Goal: Task Accomplishment & Management: Use online tool/utility

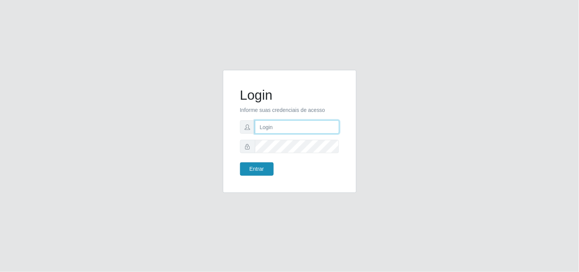
type input "[EMAIL_ADDRESS][DOMAIN_NAME]"
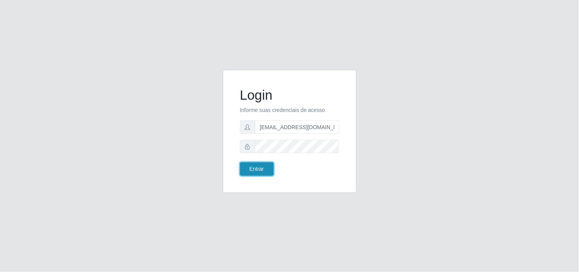
click at [263, 172] on button "Entrar" at bounding box center [257, 168] width 34 height 13
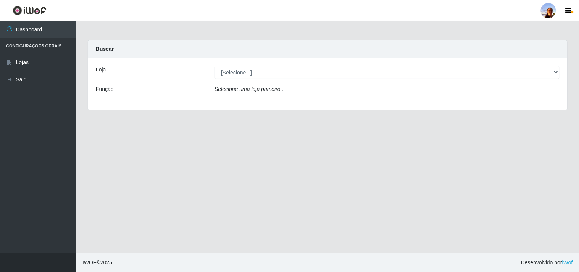
click at [312, 80] on div "Loja [Selecione...] Supermercado [GEOGRAPHIC_DATA] - Unidade Centro Função Sele…" at bounding box center [327, 84] width 479 height 52
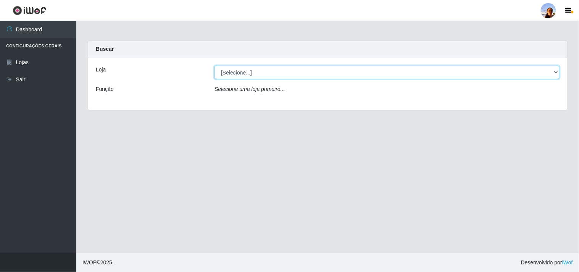
click at [312, 74] on select "[Selecione...] Supermercado [GEOGRAPHIC_DATA]" at bounding box center [386, 72] width 345 height 13
select select "166"
click at [214, 66] on select "[Selecione...] Supermercado [GEOGRAPHIC_DATA]" at bounding box center [386, 72] width 345 height 13
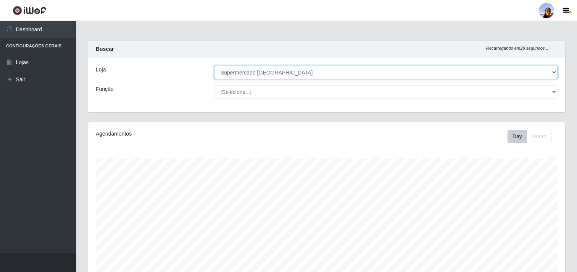
scroll to position [158, 477]
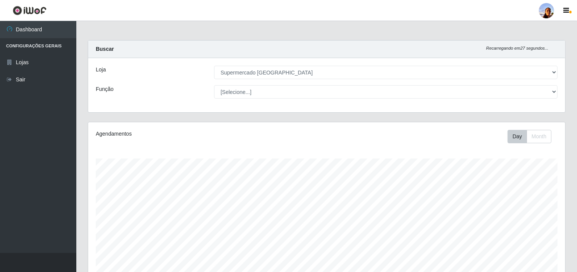
click at [573, 254] on div "Carregando... Buscar Recarregando em 27 segundos... Loja [Selecione...] Superme…" at bounding box center [326, 213] width 501 height 346
click at [577, 254] on div "Carregando... Buscar Recarregando em 26 segundos... Loja [Selecione...] Superme…" at bounding box center [326, 213] width 501 height 346
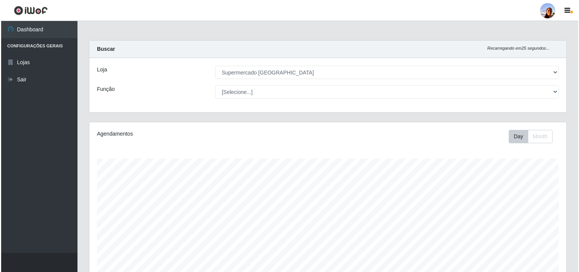
scroll to position [133, 0]
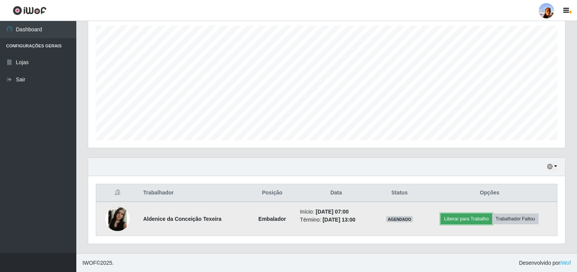
click at [449, 221] on button "Liberar para Trabalho" at bounding box center [467, 218] width 52 height 11
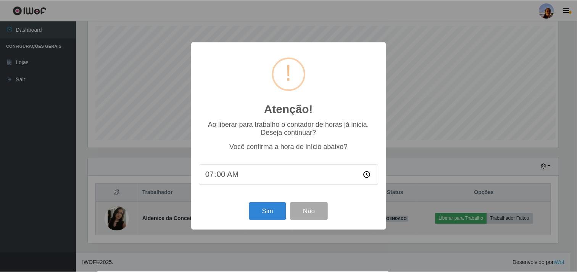
scroll to position [158, 472]
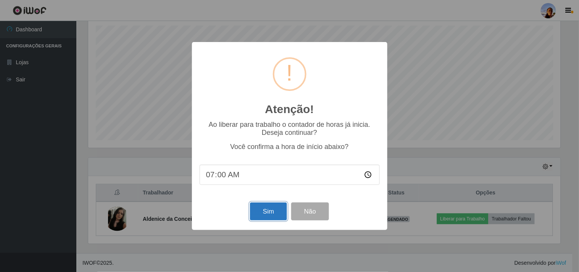
click at [266, 214] on button "Sim" at bounding box center [268, 211] width 37 height 18
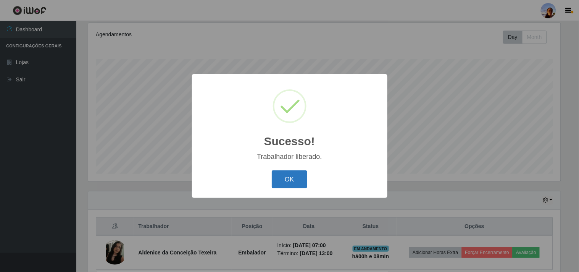
click at [280, 186] on button "OK" at bounding box center [289, 179] width 35 height 18
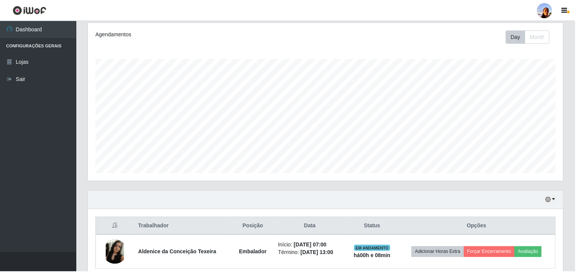
scroll to position [158, 477]
